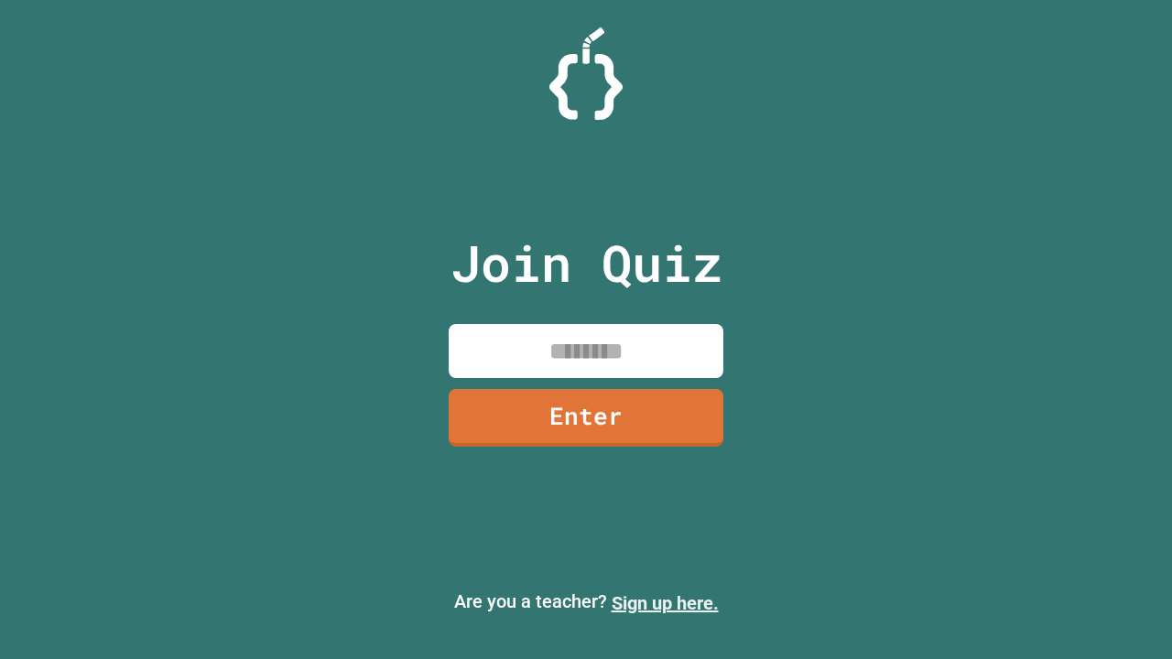
click at [665, 603] on link "Sign up here." at bounding box center [664, 603] width 107 height 22
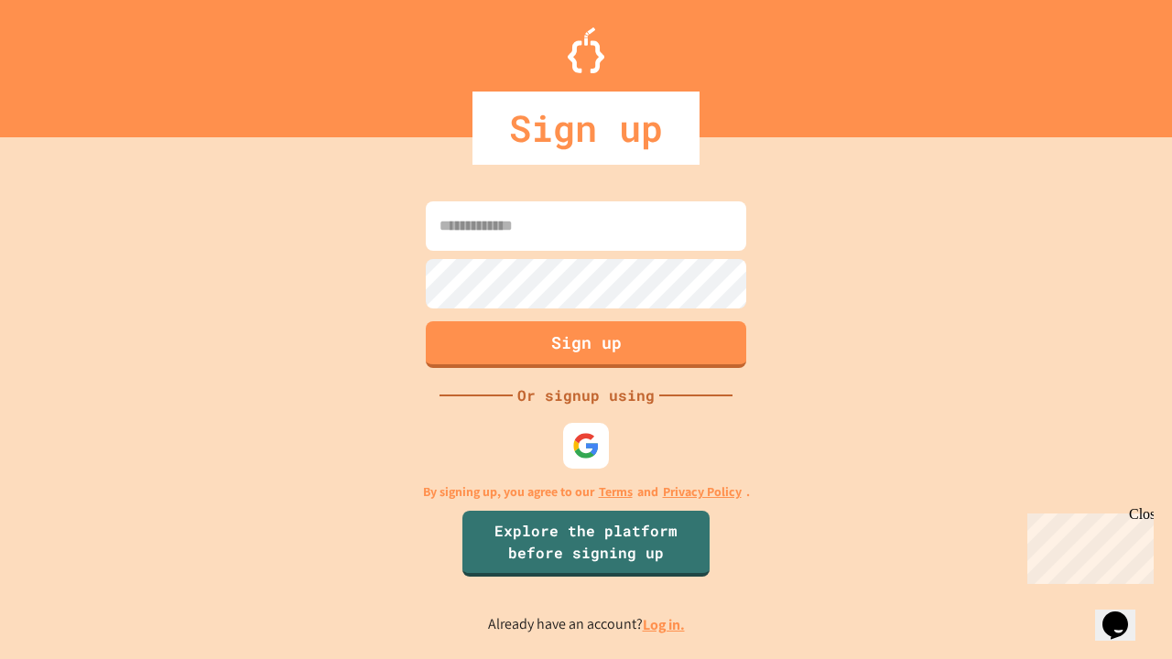
click at [665, 624] on link "Log in." at bounding box center [664, 624] width 42 height 19
